Goal: Information Seeking & Learning: Find specific fact

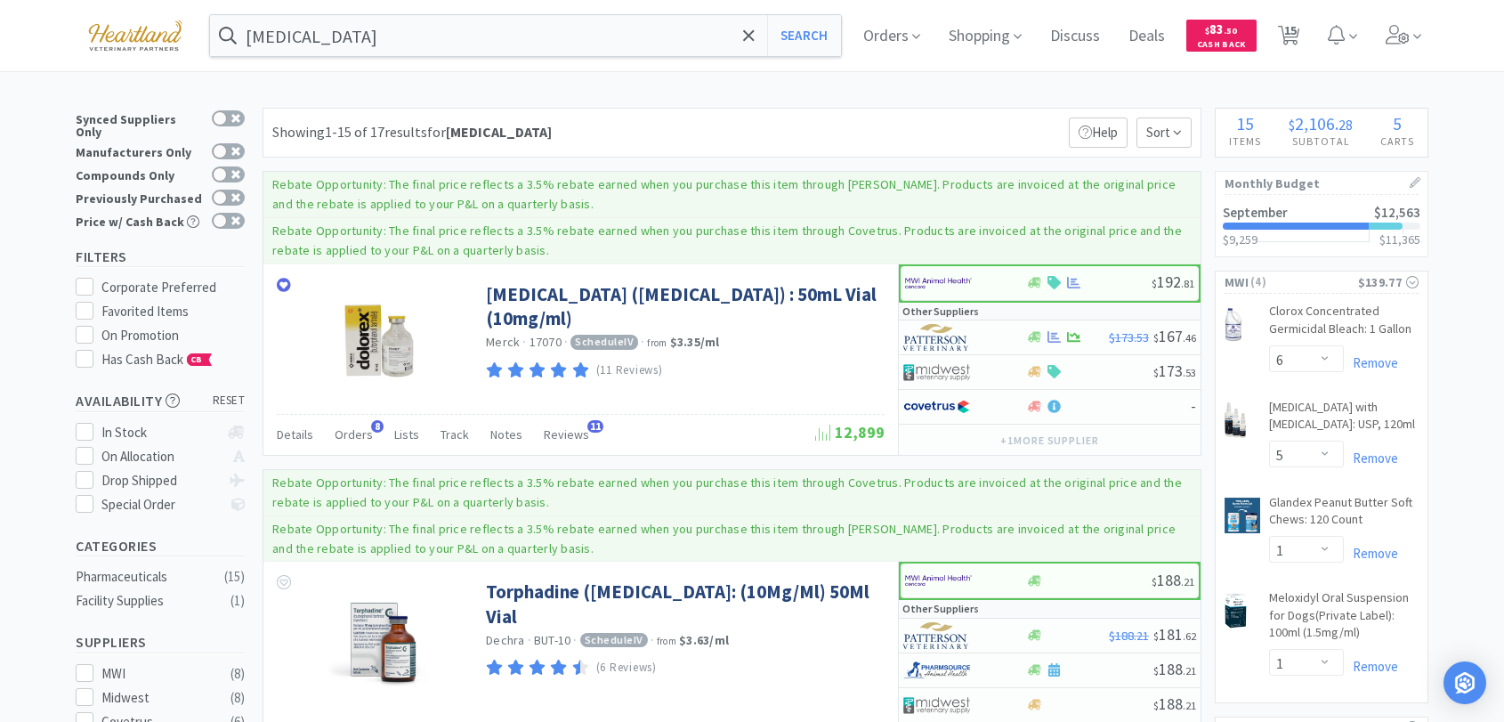
select select "6"
select select "5"
select select "1"
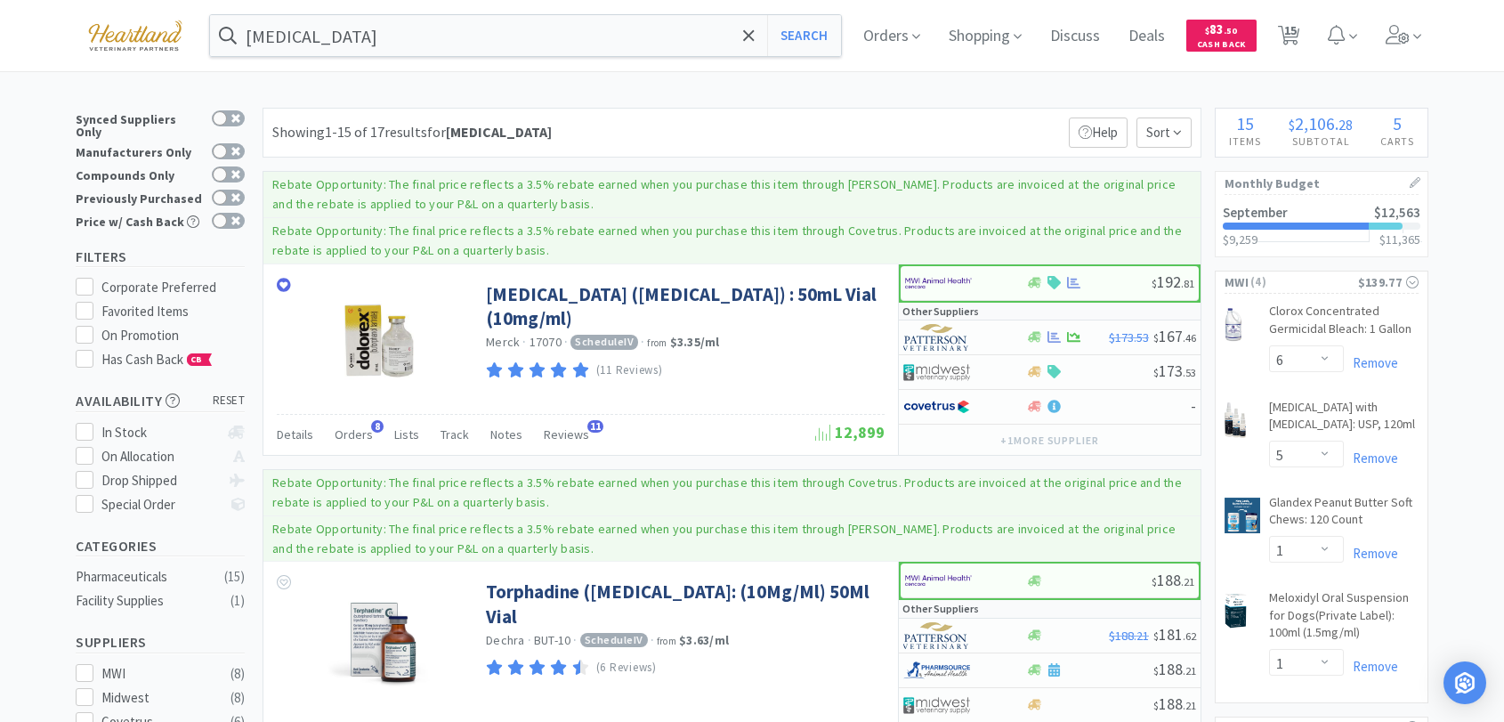
select select "1"
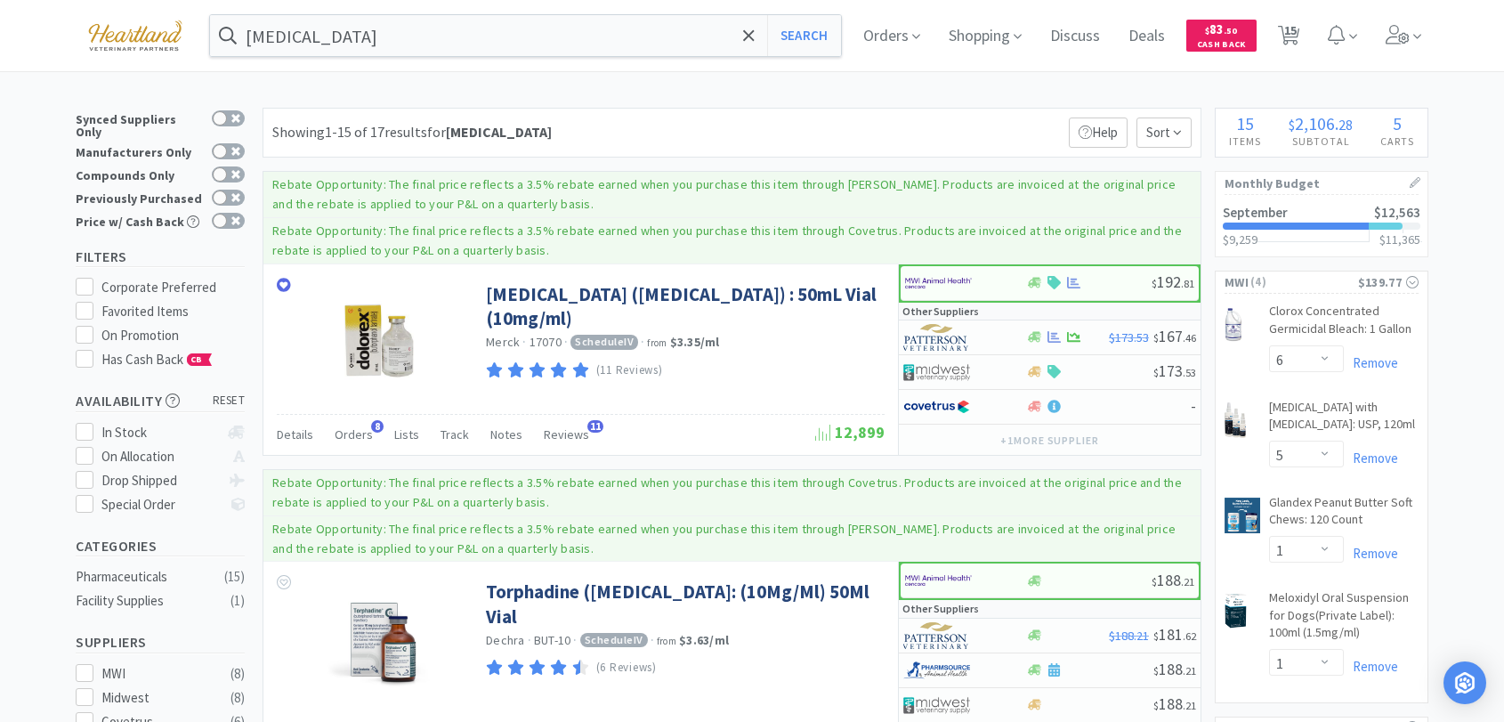
select select "1"
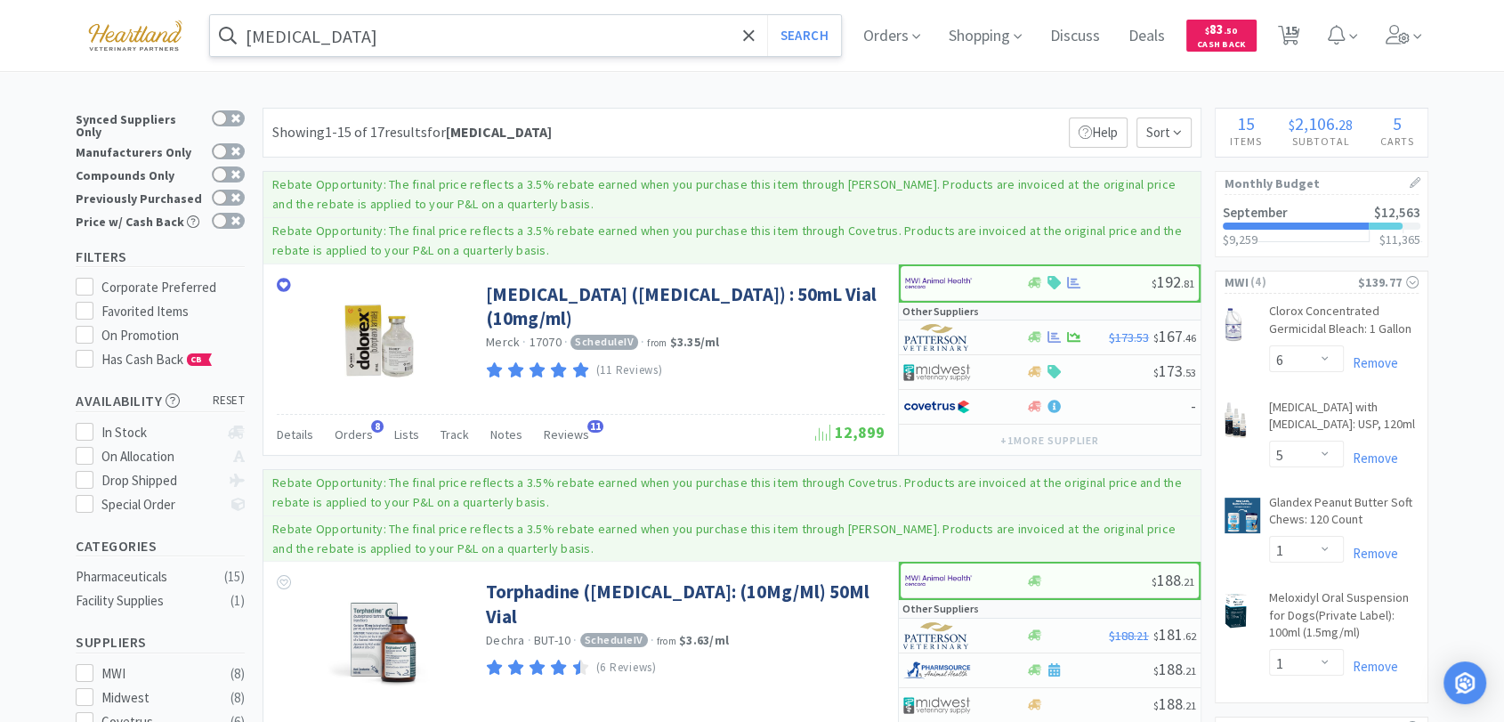
click at [525, 45] on input "[MEDICAL_DATA]" at bounding box center [525, 35] width 631 height 41
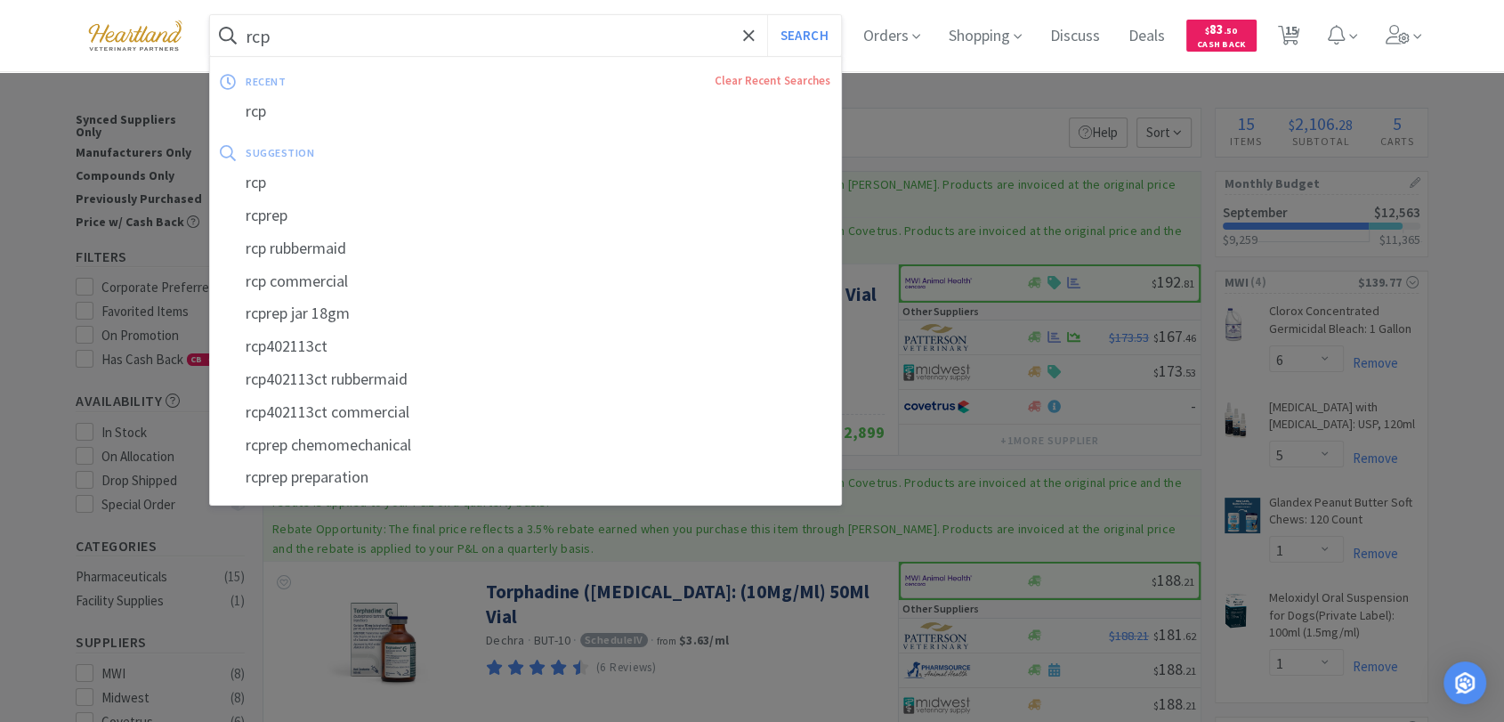
type input "rcp"
click at [767, 15] on button "Search" at bounding box center [804, 35] width 74 height 41
